Goal: Transaction & Acquisition: Purchase product/service

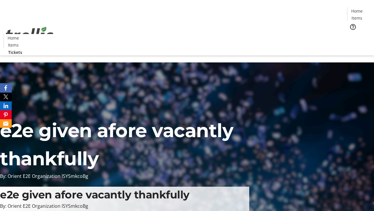
click at [352, 34] on span "Tickets" at bounding box center [359, 37] width 14 height 6
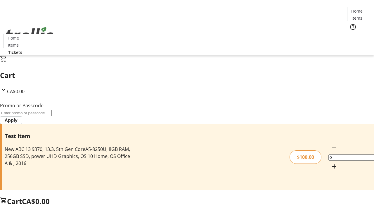
click at [331, 163] on mat-icon "Increment by one" at bounding box center [334, 166] width 7 height 7
type input "1"
type input "FLAT"
